Goal: Task Accomplishment & Management: Use online tool/utility

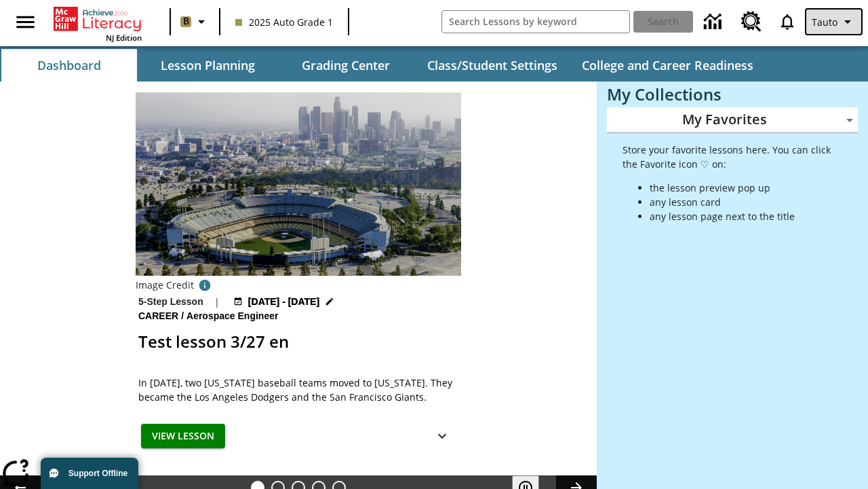
click at [835, 22] on span "Tauto" at bounding box center [825, 22] width 26 height 14
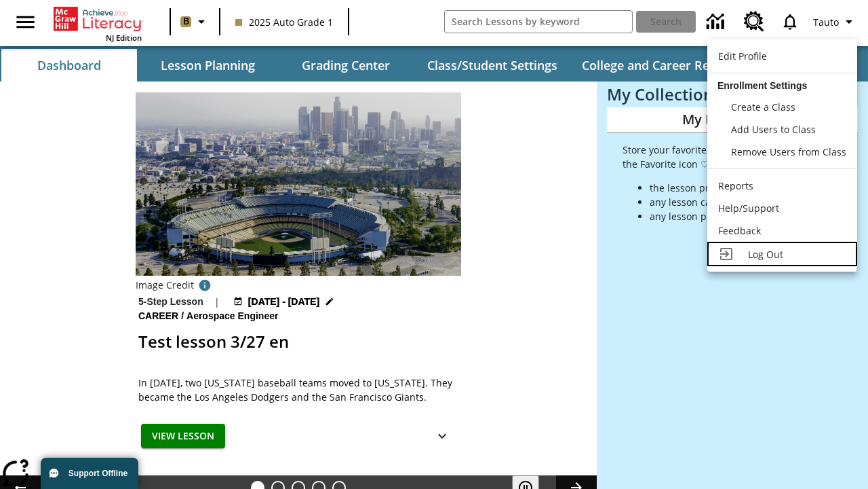
click at [782, 254] on span "Log Out" at bounding box center [765, 254] width 35 height 13
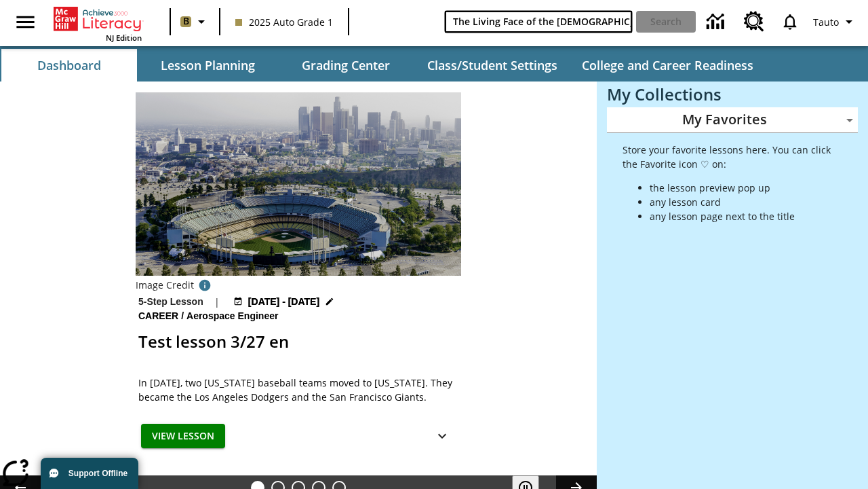
type input "The Living Face of the Māori"
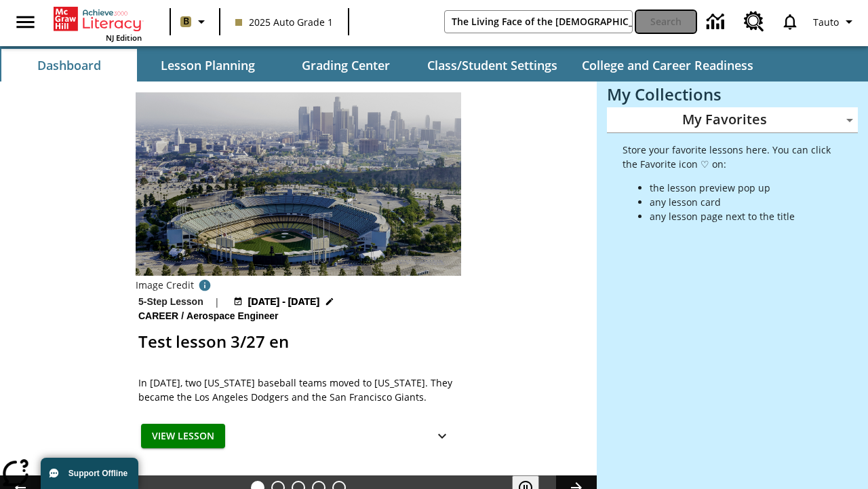
click at [666, 22] on button "Search" at bounding box center [666, 22] width 60 height 22
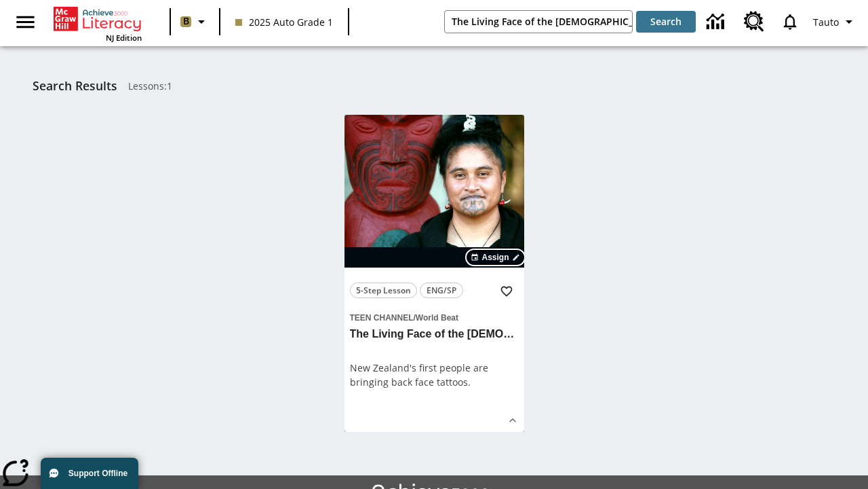
click at [497, 257] on span "Assign" at bounding box center [495, 257] width 27 height 12
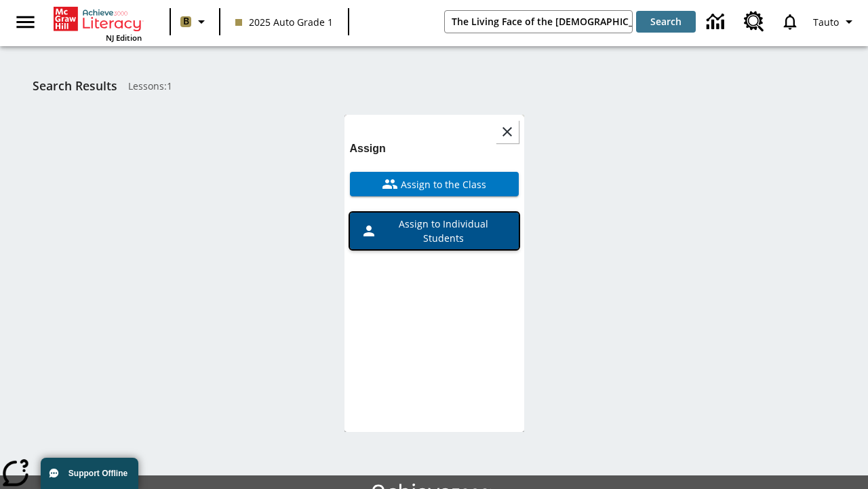
click at [434, 231] on span "Assign to Individual Students" at bounding box center [442, 230] width 131 height 28
